Goal: Contribute content: Contribute content

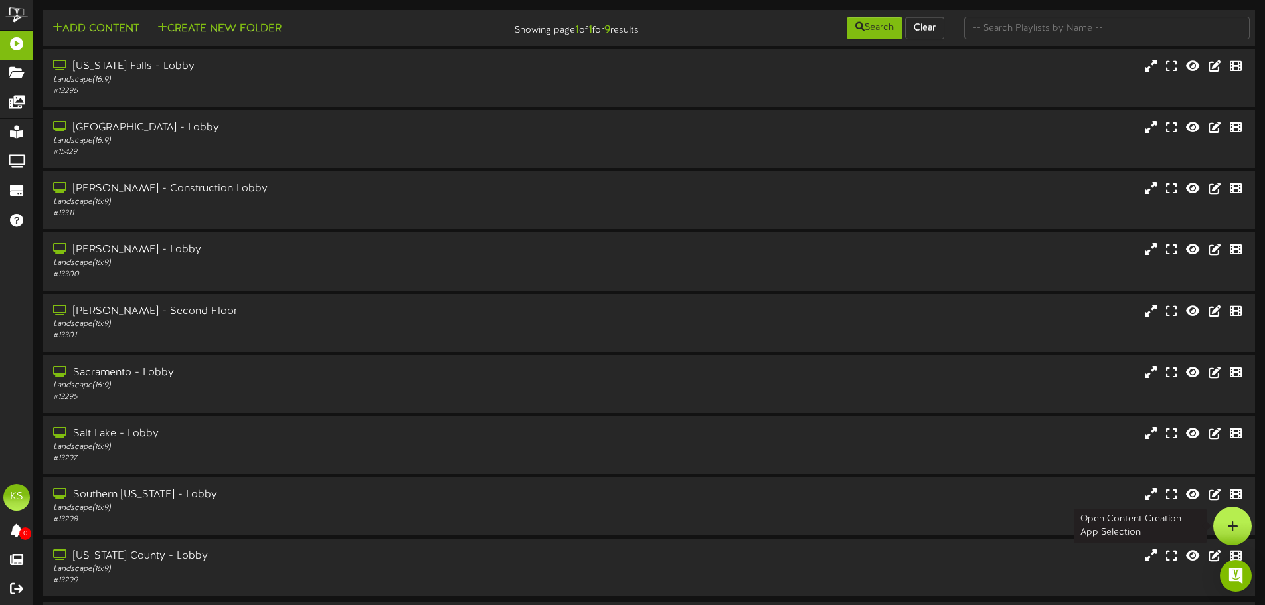
click at [1243, 532] on div at bounding box center [1233, 526] width 39 height 39
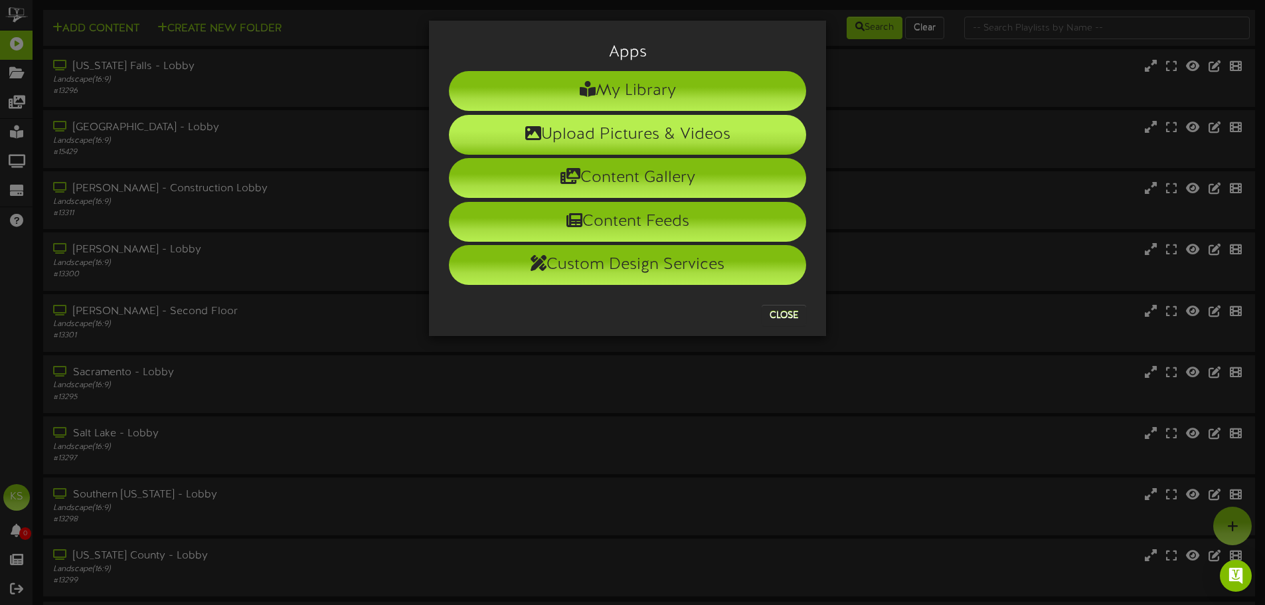
click at [616, 132] on li "Upload Pictures & Videos" at bounding box center [627, 135] width 357 height 40
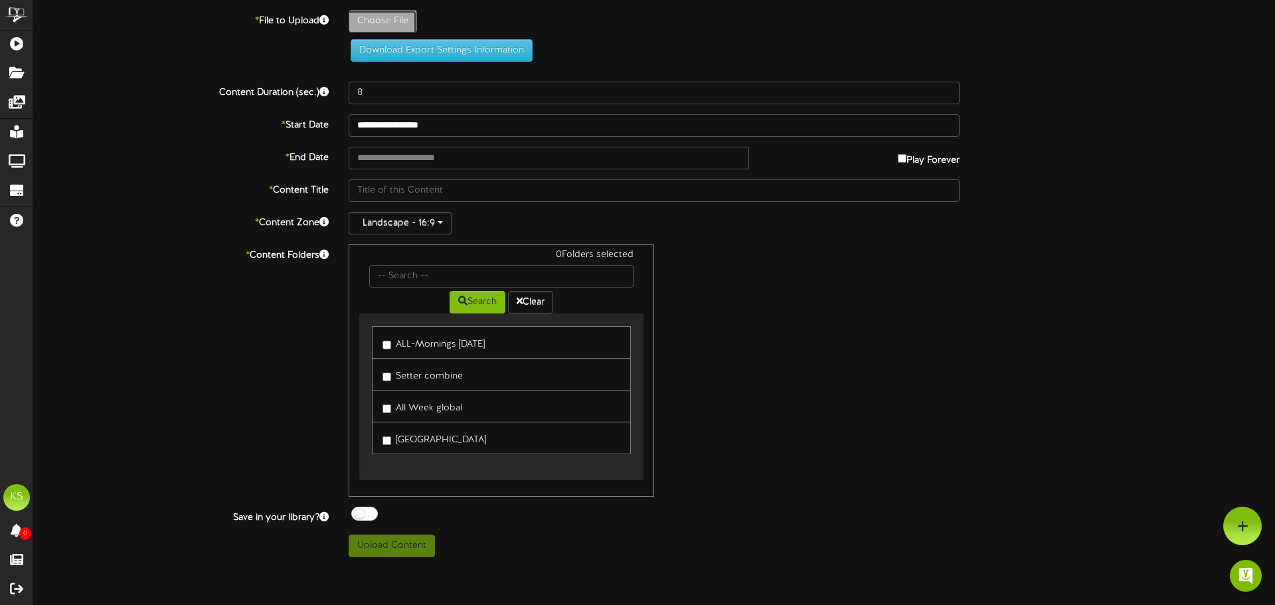
type input "**********"
type input "sonnenreveltv"
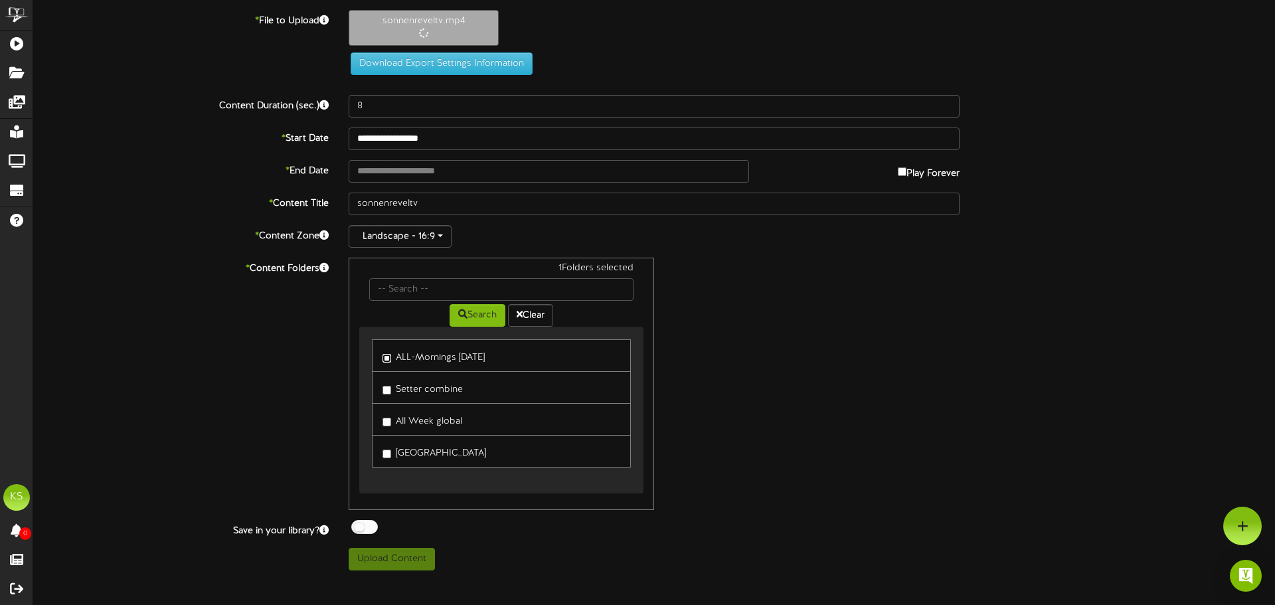
type input "104"
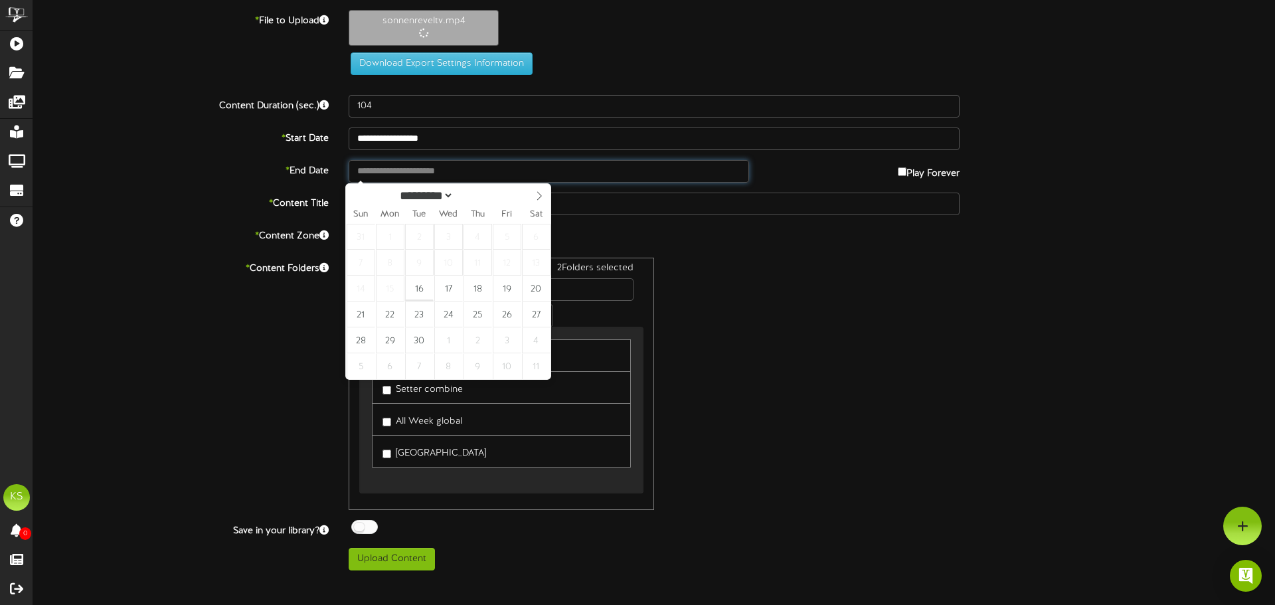
click at [405, 173] on input "text" at bounding box center [549, 171] width 401 height 23
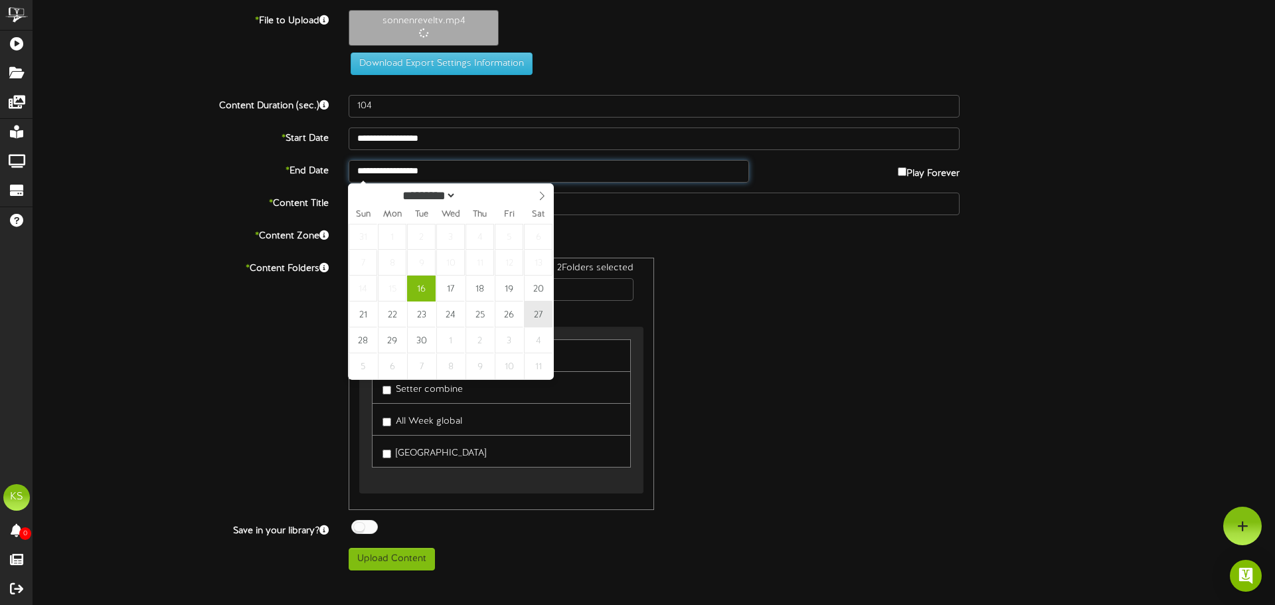
type input "**********"
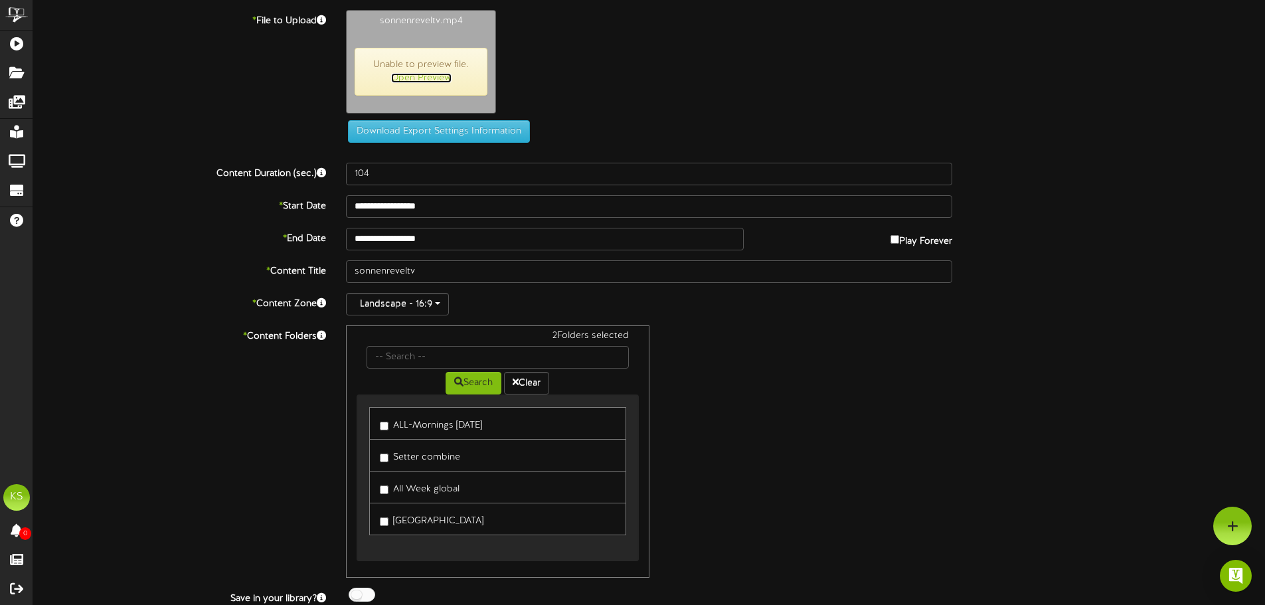
click at [425, 75] on link "Open Preview" at bounding box center [421, 78] width 60 height 10
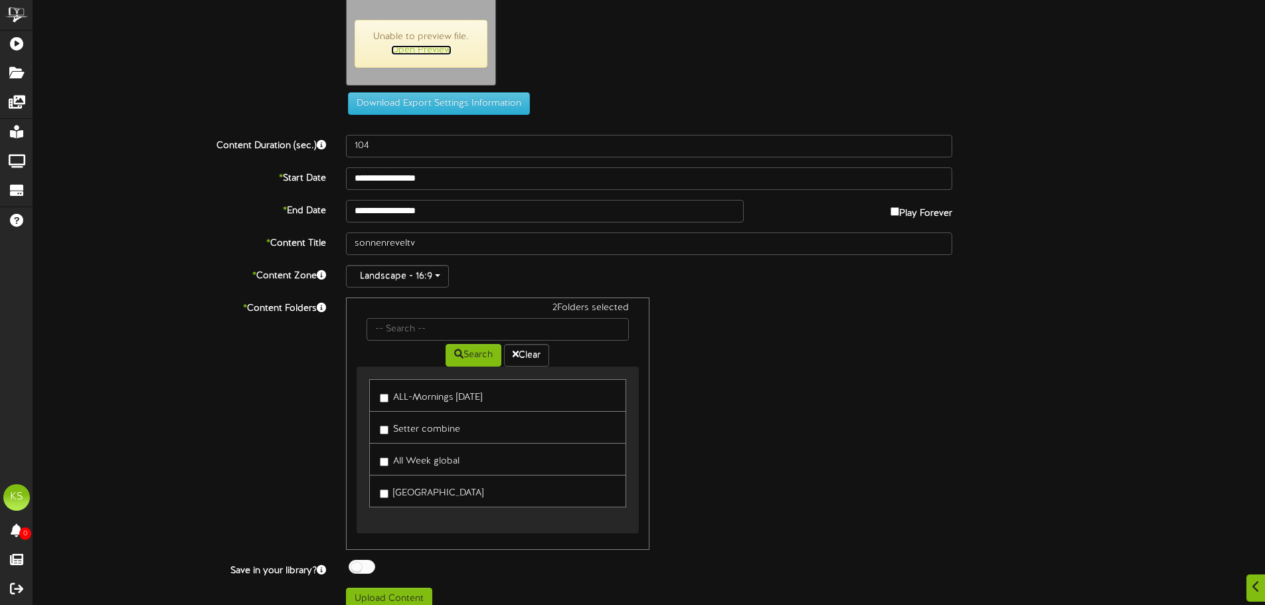
scroll to position [43, 0]
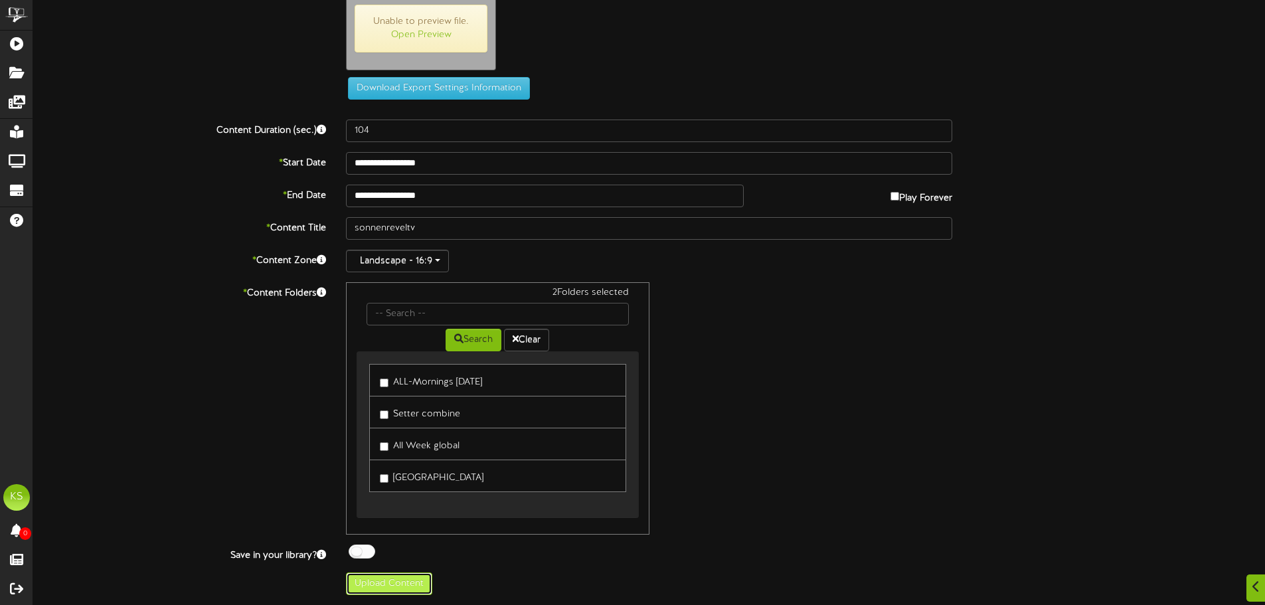
click at [393, 585] on button "Upload Content" at bounding box center [389, 584] width 86 height 23
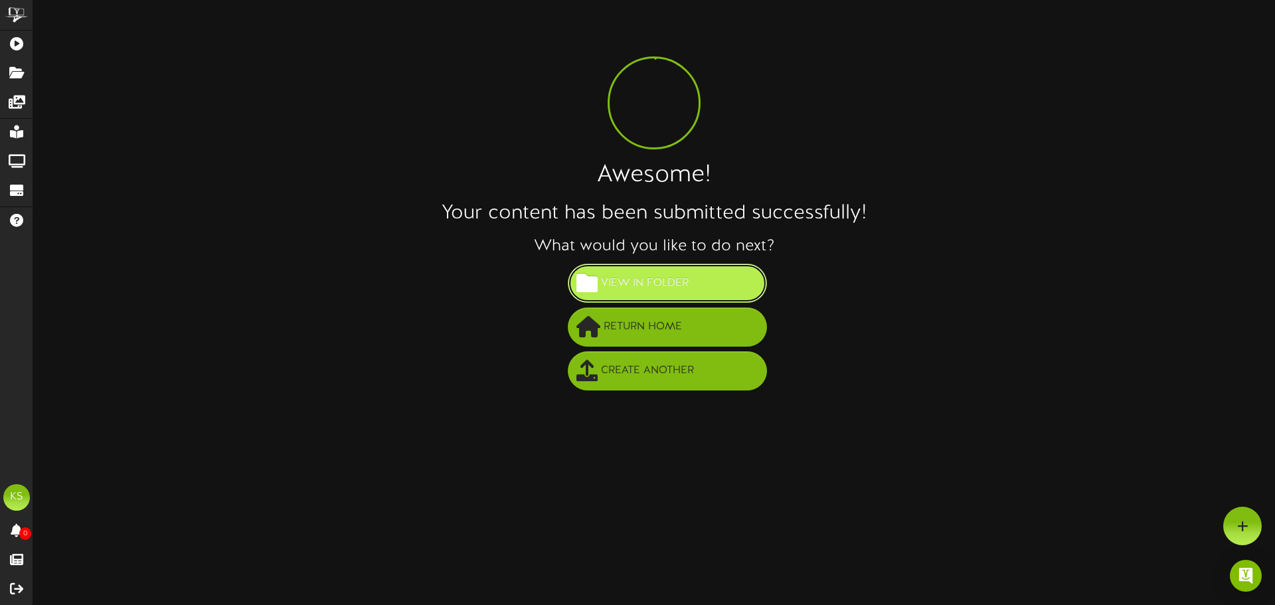
click at [654, 288] on span "View in Folder" at bounding box center [645, 283] width 94 height 22
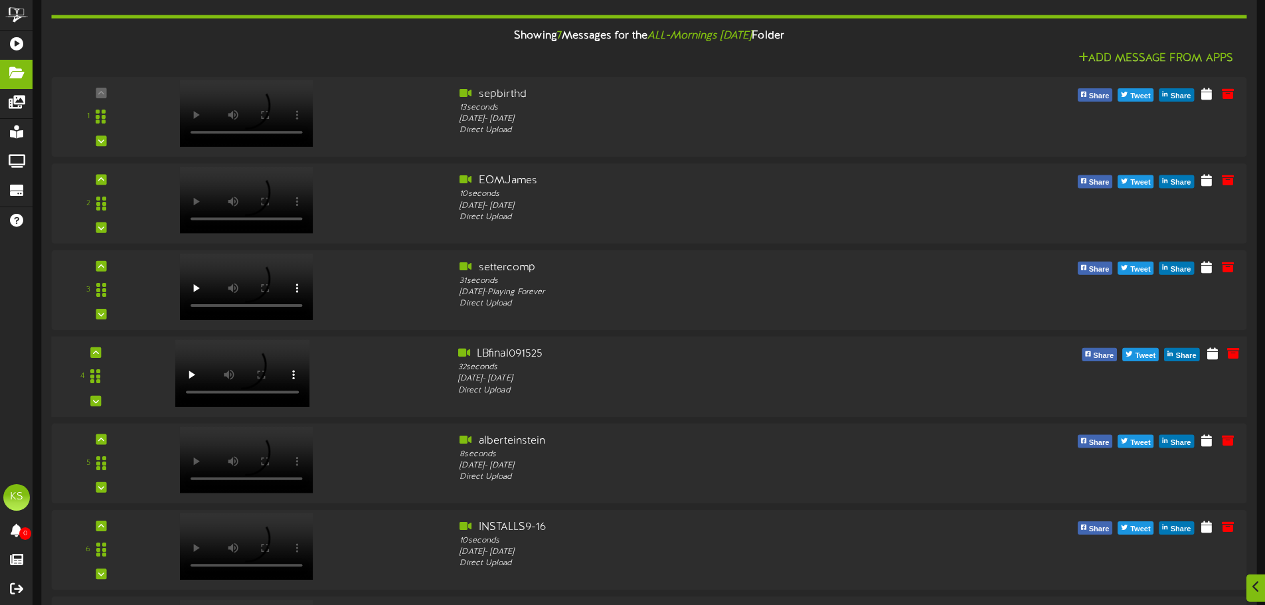
scroll to position [133, 0]
